Goal: Task Accomplishment & Management: Manage account settings

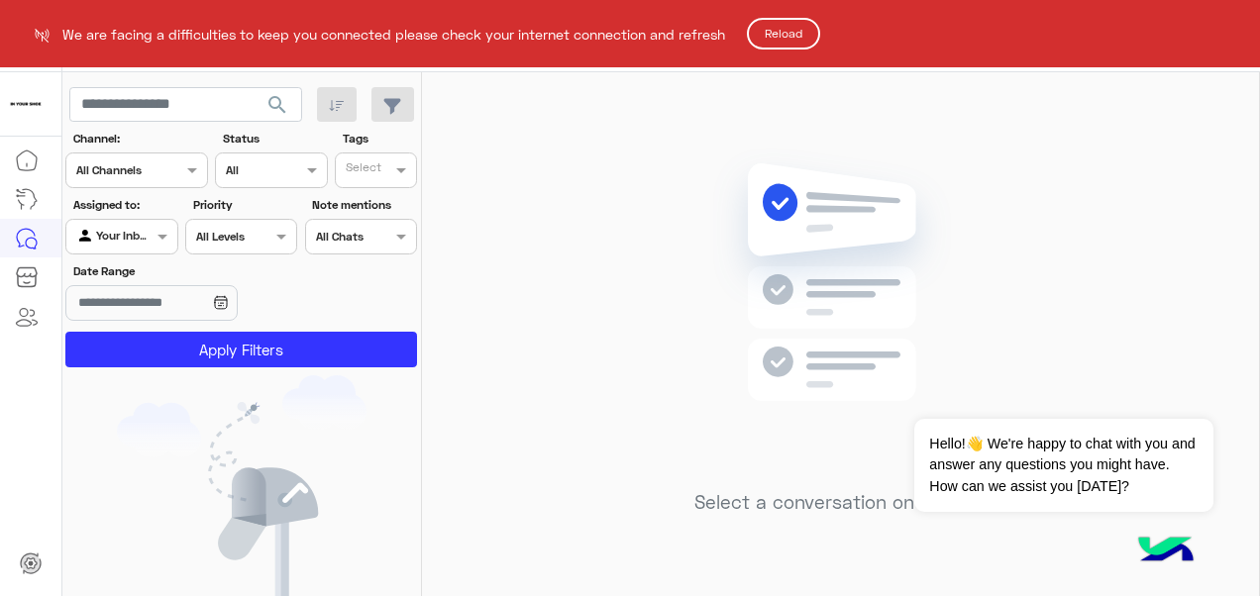
click at [781, 26] on button "Reload" at bounding box center [783, 34] width 73 height 32
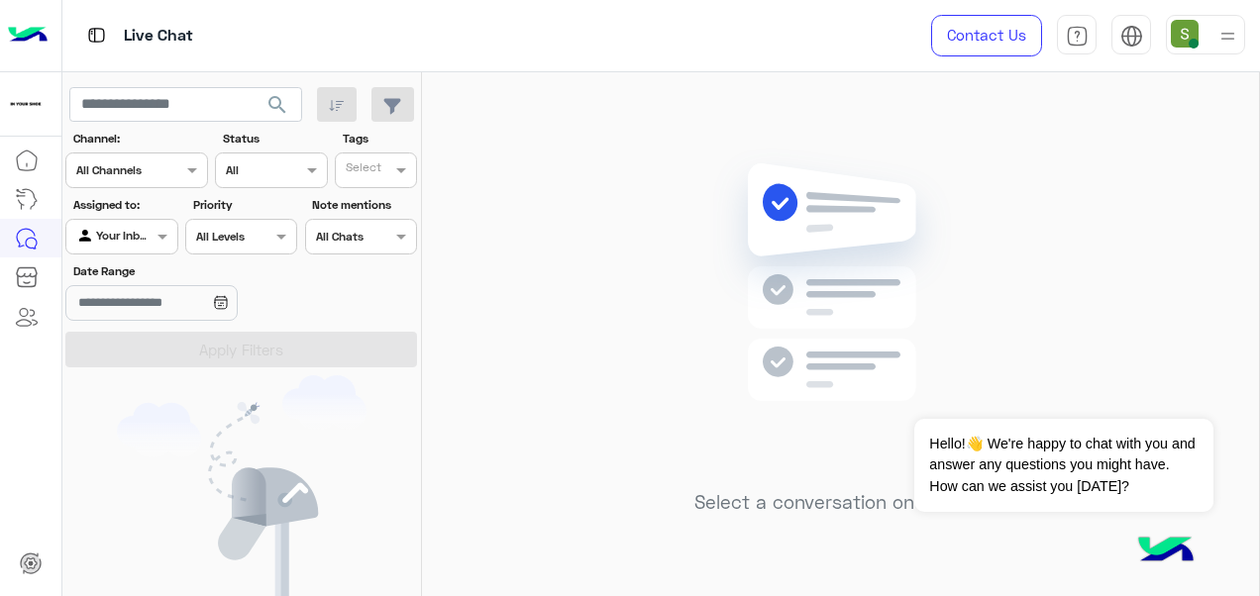
click at [1205, 31] on div at bounding box center [1205, 35] width 79 height 40
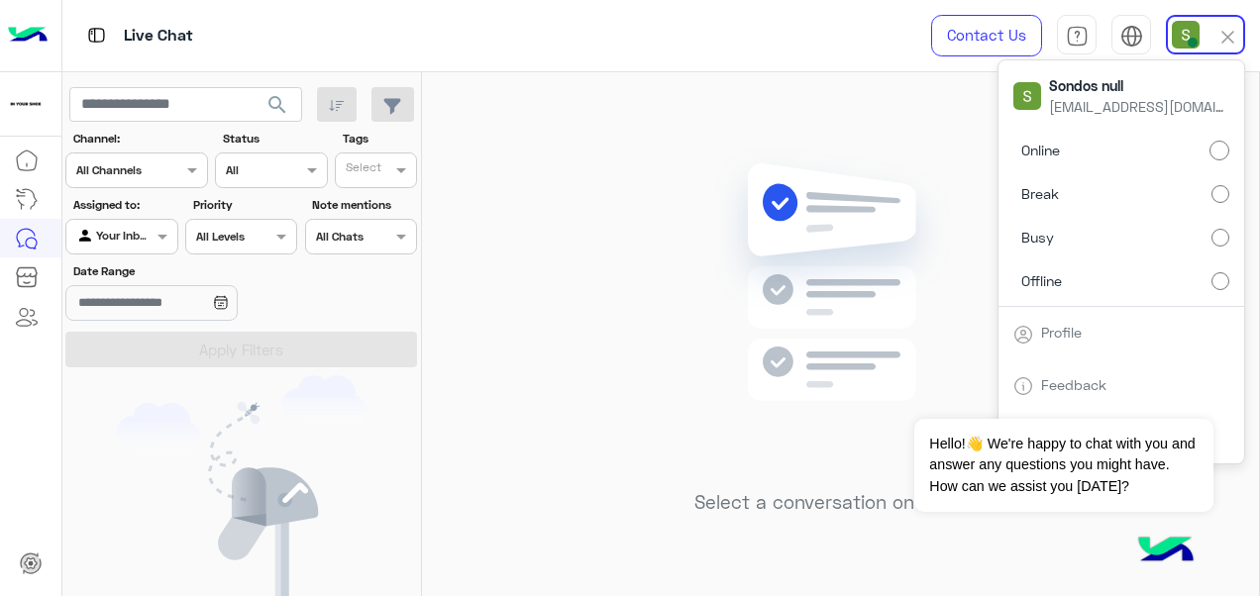
click at [1191, 195] on label "Break" at bounding box center [1121, 194] width 216 height 36
click at [935, 106] on div "Select a conversation on the left" at bounding box center [840, 338] width 837 height 532
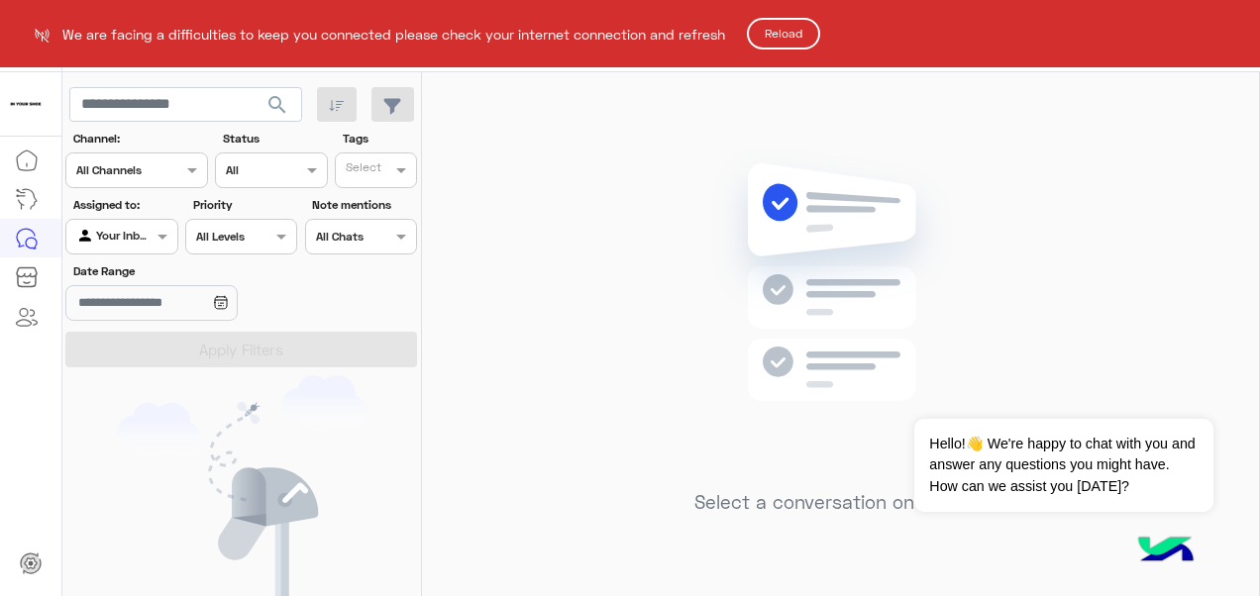
click at [830, 22] on html "We are facing a difficulties to keep you connected please check your internet c…" at bounding box center [630, 298] width 1260 height 596
click at [817, 23] on button "Reload" at bounding box center [783, 34] width 73 height 32
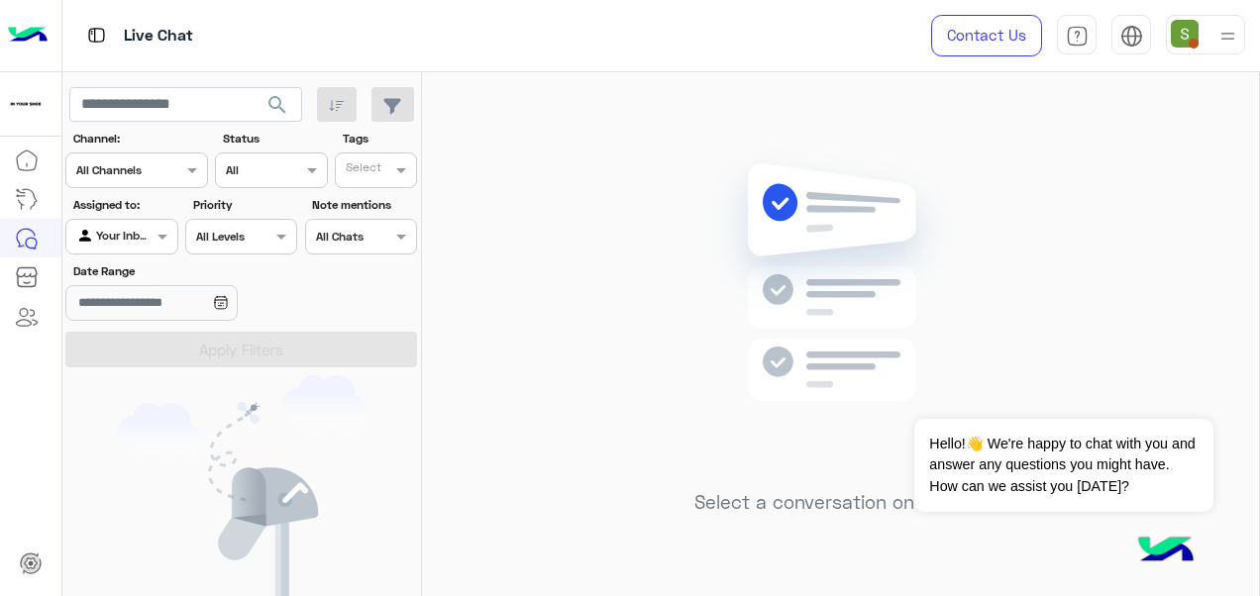
click at [1229, 32] on img at bounding box center [1227, 36] width 25 height 25
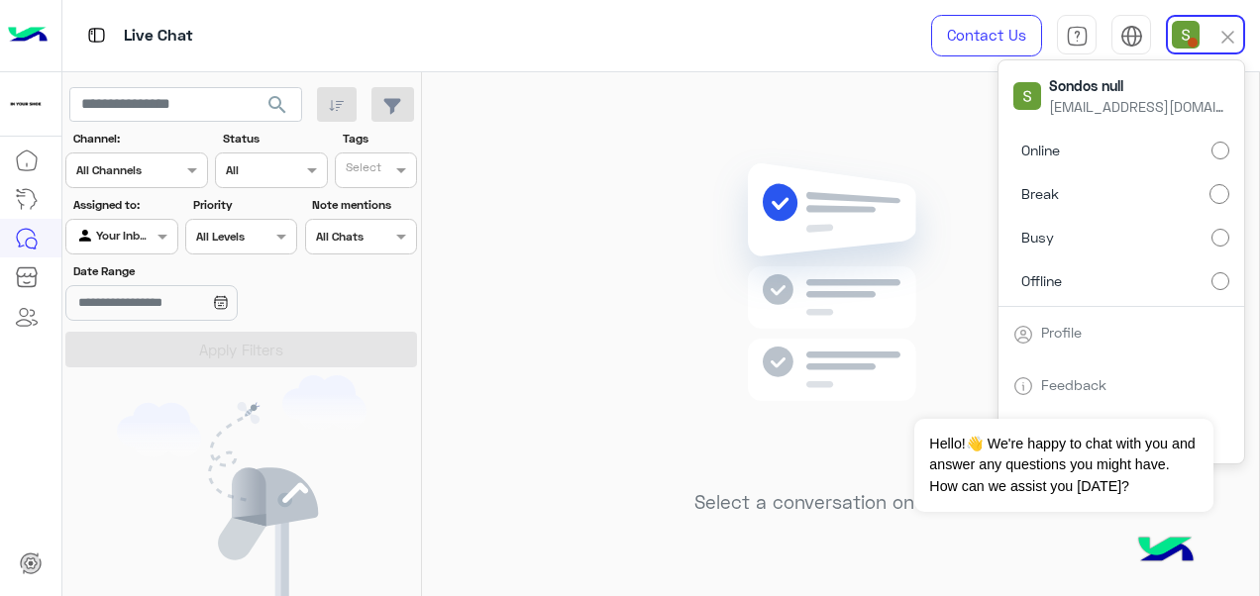
click at [1187, 145] on label "Online" at bounding box center [1121, 151] width 216 height 36
click at [658, 225] on div "Select a conversation on the left" at bounding box center [840, 338] width 837 height 532
